Goal: Task Accomplishment & Management: Complete application form

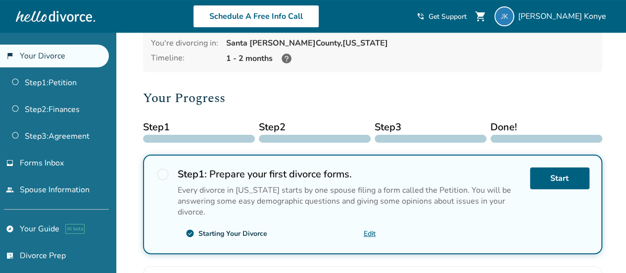
scroll to position [66, 0]
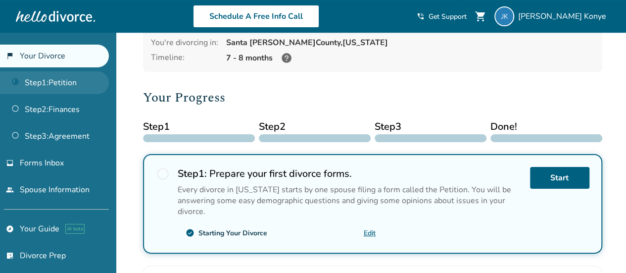
click at [74, 82] on link "Step 1 : Petition" at bounding box center [54, 82] width 109 height 23
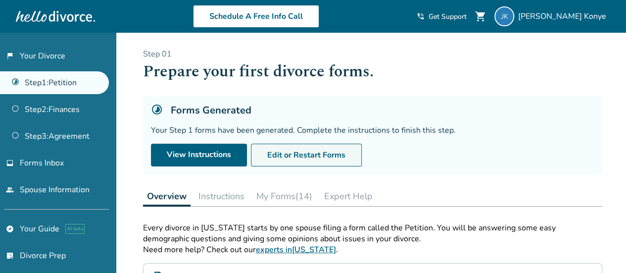
click at [304, 158] on button "Edit or Restart Forms" at bounding box center [306, 155] width 111 height 23
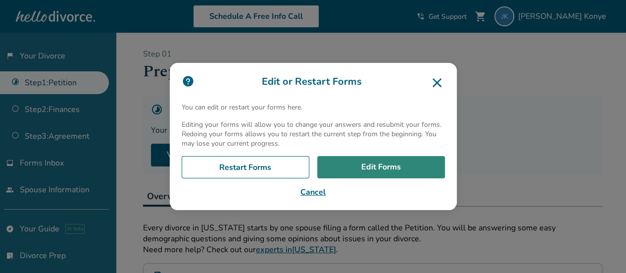
click at [380, 163] on link "Edit Forms" at bounding box center [381, 167] width 128 height 23
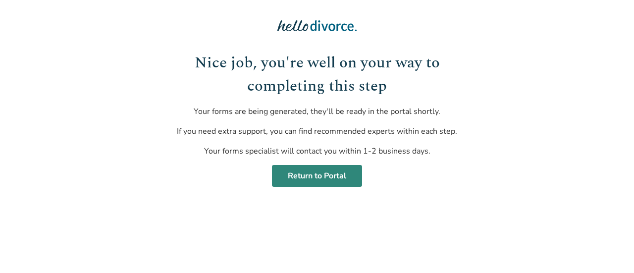
click at [320, 175] on link "Return to Portal" at bounding box center [317, 176] width 90 height 22
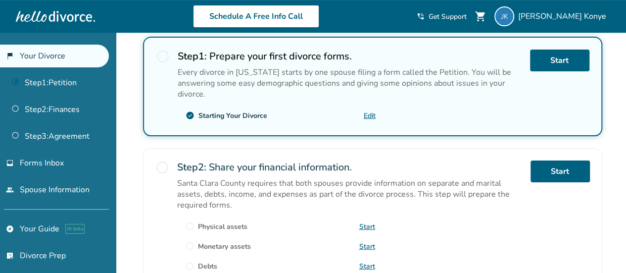
scroll to position [184, 0]
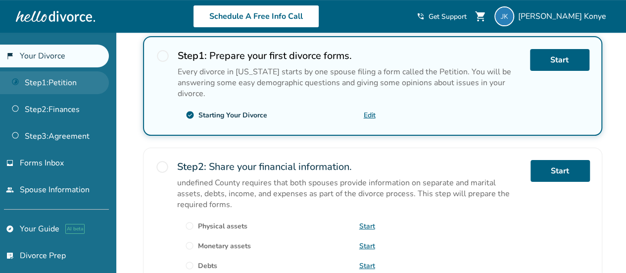
click at [67, 83] on link "Step 1 : Petition" at bounding box center [54, 82] width 109 height 23
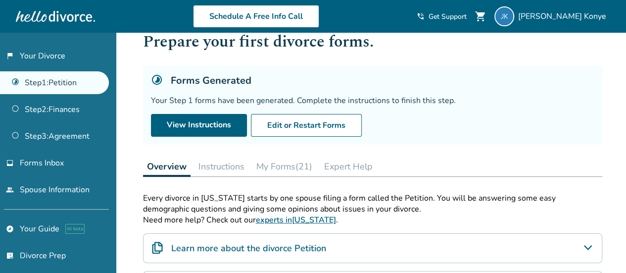
scroll to position [29, 0]
click at [289, 163] on button "My Forms" at bounding box center [280, 167] width 57 height 20
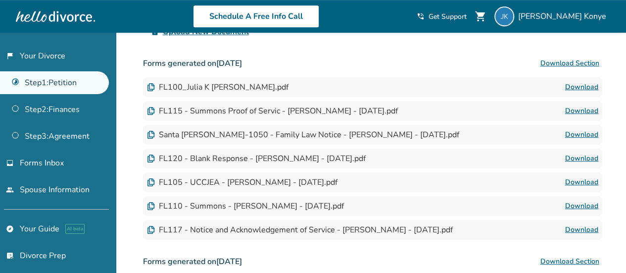
scroll to position [260, 0]
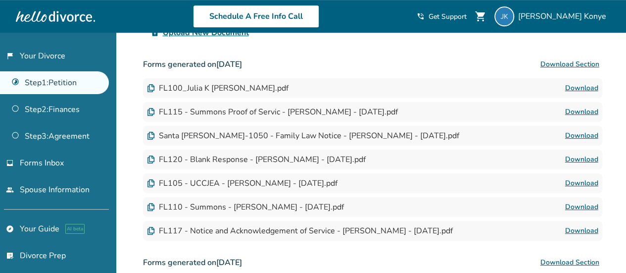
click at [575, 230] on link "Download" at bounding box center [581, 231] width 33 height 12
click at [575, 109] on link "Download" at bounding box center [581, 112] width 33 height 12
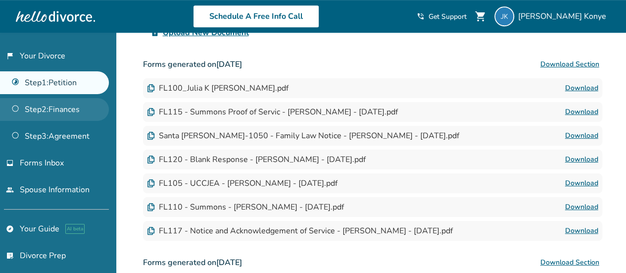
click at [65, 110] on link "Step 2 : Finances" at bounding box center [54, 109] width 109 height 23
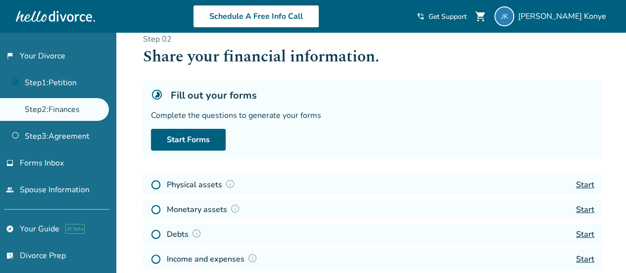
scroll to position [12, 0]
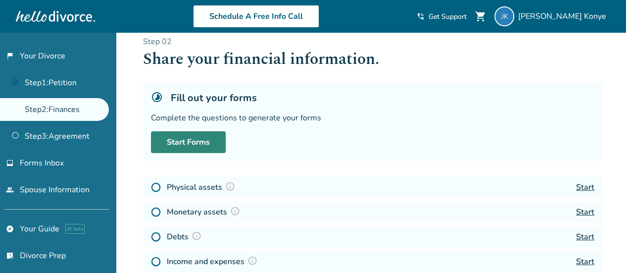
click at [190, 144] on link "Start Forms" at bounding box center [188, 142] width 75 height 22
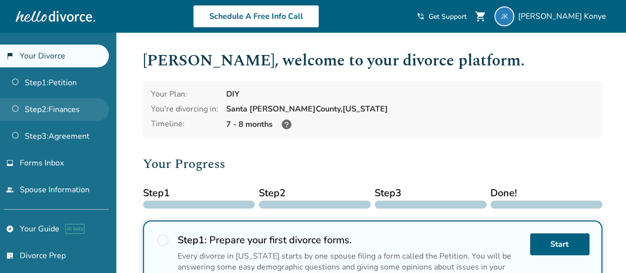
click at [60, 107] on link "Step 2 : Finances" at bounding box center [54, 109] width 109 height 23
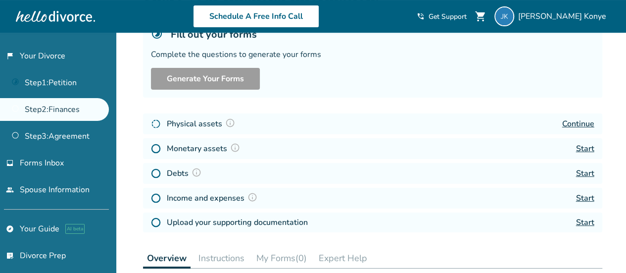
scroll to position [78, 0]
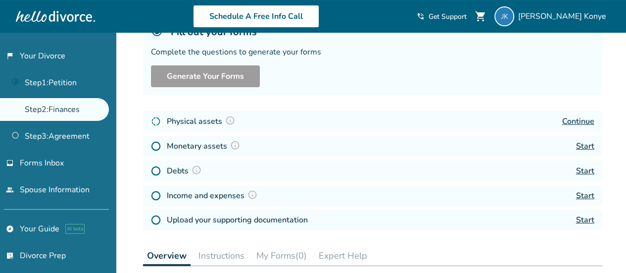
click at [583, 147] on link "Start" at bounding box center [585, 146] width 18 height 11
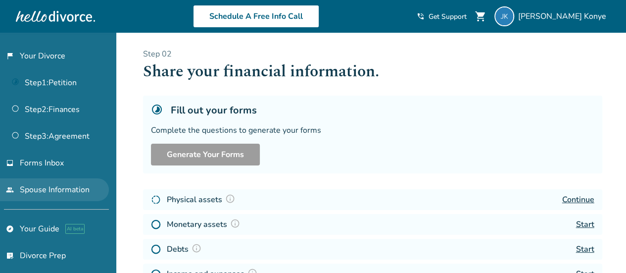
click at [35, 177] on div "flag_2 Your Divorce Step 1 : Petition Step 2 : Finances Step 3 : Agreement inbo…" at bounding box center [58, 153] width 116 height 240
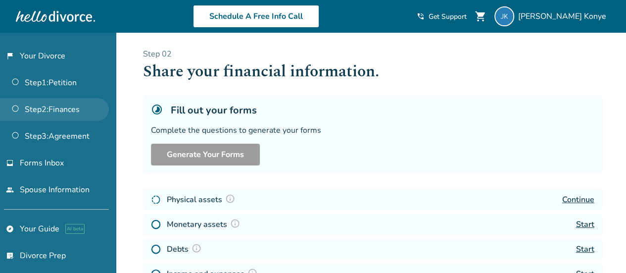
click at [47, 111] on link "Step 2 : Finances" at bounding box center [54, 109] width 109 height 23
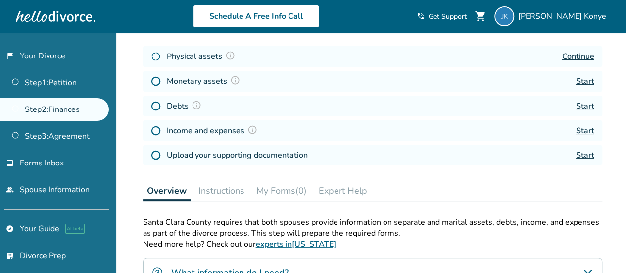
scroll to position [145, 0]
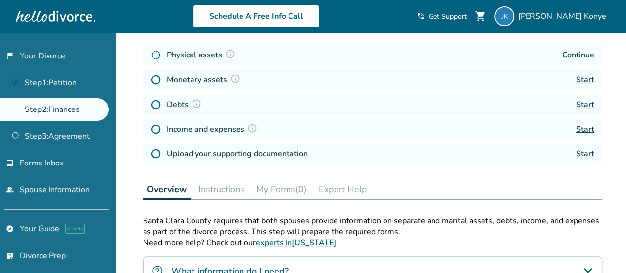
click at [582, 100] on link "Start" at bounding box center [585, 104] width 18 height 11
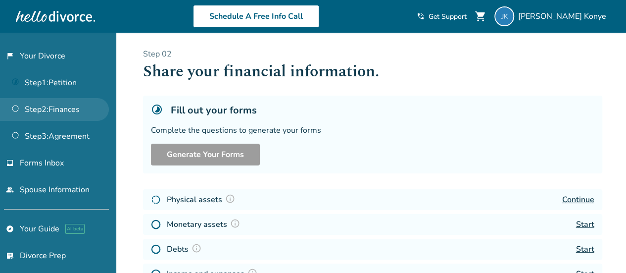
click at [62, 106] on link "Step 2 : Finances" at bounding box center [54, 109] width 109 height 23
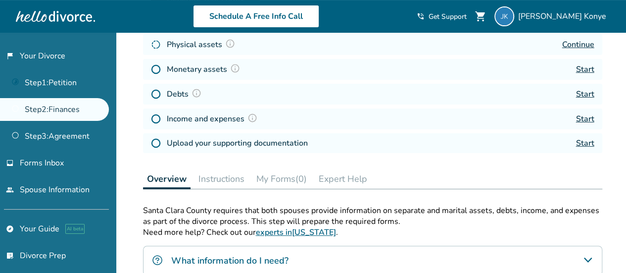
scroll to position [161, 0]
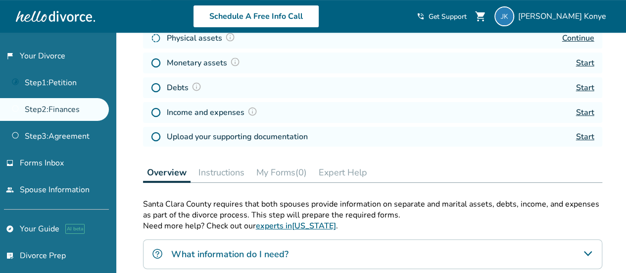
click at [581, 112] on link "Start" at bounding box center [585, 112] width 18 height 11
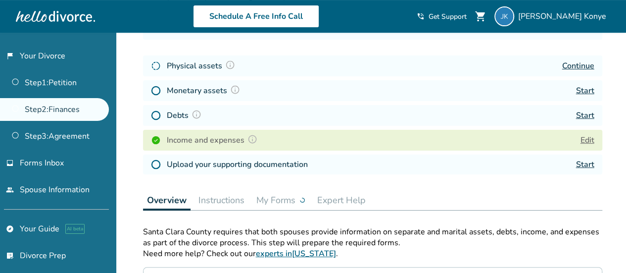
scroll to position [135, 0]
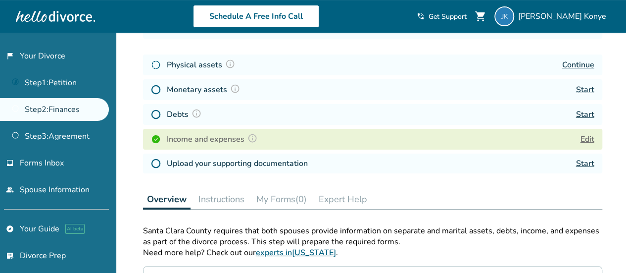
click at [279, 195] on button "My Forms (0)" at bounding box center [281, 199] width 58 height 20
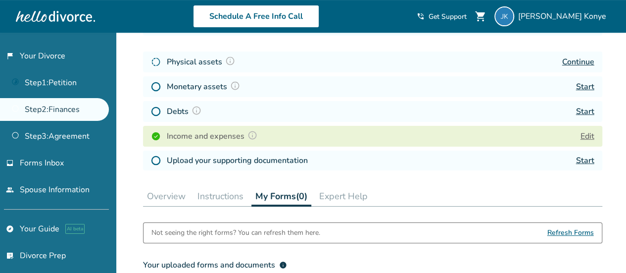
scroll to position [132, 0]
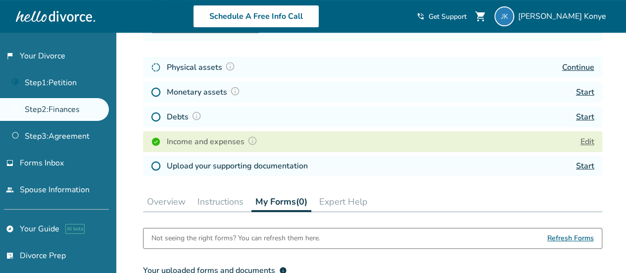
click at [227, 202] on button "Instructions" at bounding box center [221, 202] width 54 height 20
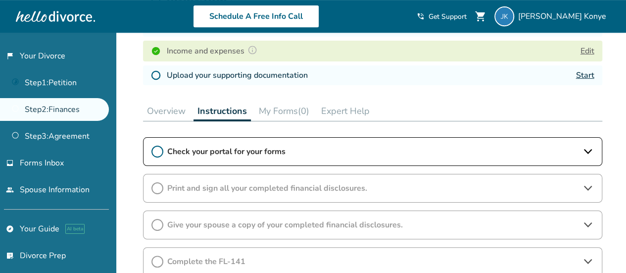
scroll to position [225, 0]
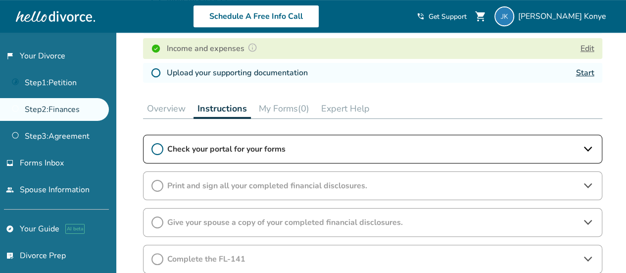
click at [306, 158] on div "Check your portal for your forms" at bounding box center [372, 149] width 459 height 29
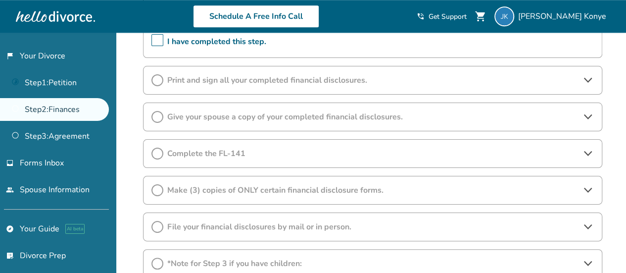
scroll to position [383, 0]
click at [315, 121] on div "Give your spouse a copy of your completed financial disclosures." at bounding box center [372, 116] width 459 height 29
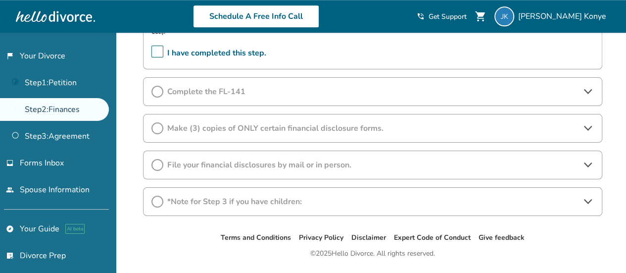
scroll to position [509, 0]
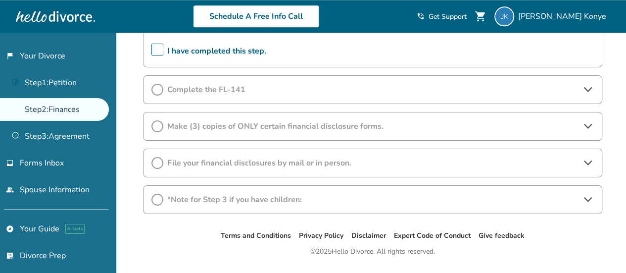
click at [301, 189] on div "*Note for Step 3 if you have children:" at bounding box center [372, 199] width 459 height 29
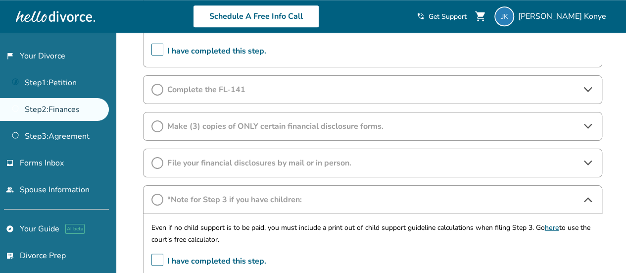
click at [545, 223] on link "here" at bounding box center [552, 227] width 14 height 9
